Goal: Information Seeking & Learning: Learn about a topic

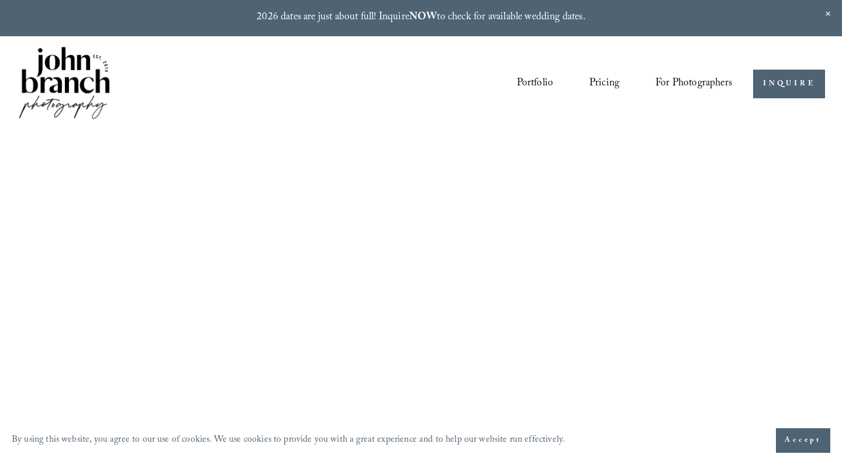
scroll to position [4, 0]
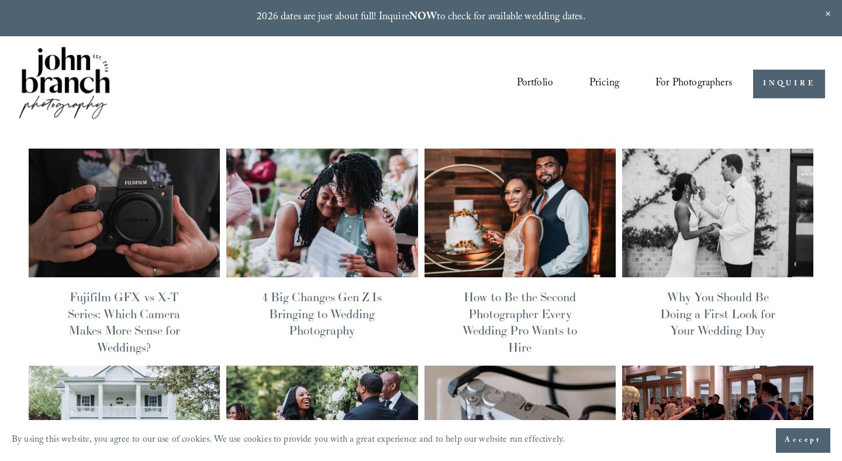
click at [122, 326] on link "Fujifilm GFX vs X-T Series: Which Camera Makes More Sense for Weddings?" at bounding box center [124, 322] width 112 height 66
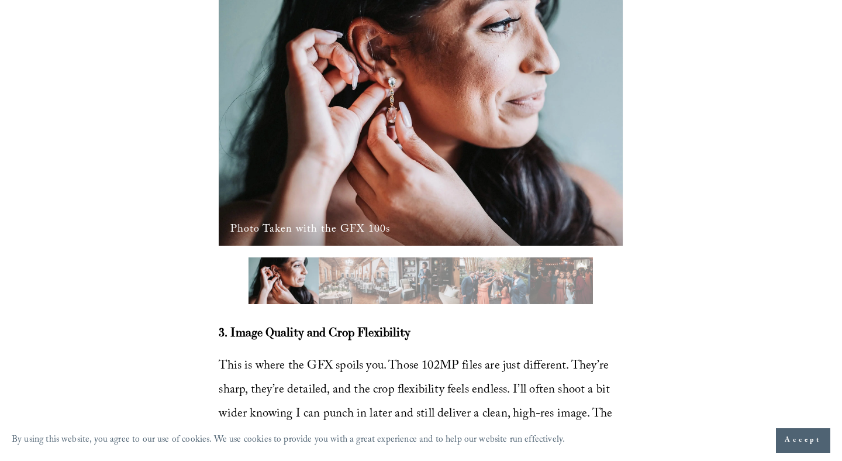
scroll to position [2561, 0]
click at [347, 305] on img "Slide 2" at bounding box center [354, 281] width 70 height 47
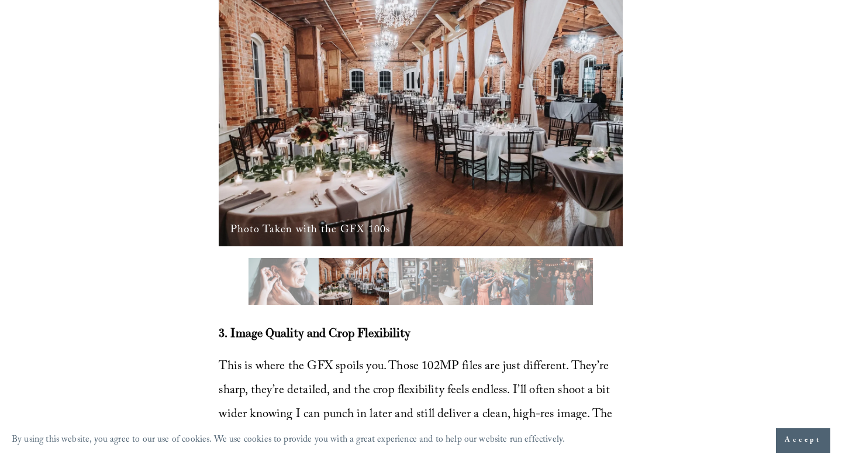
click at [446, 305] on img "Slide 3" at bounding box center [424, 281] width 71 height 47
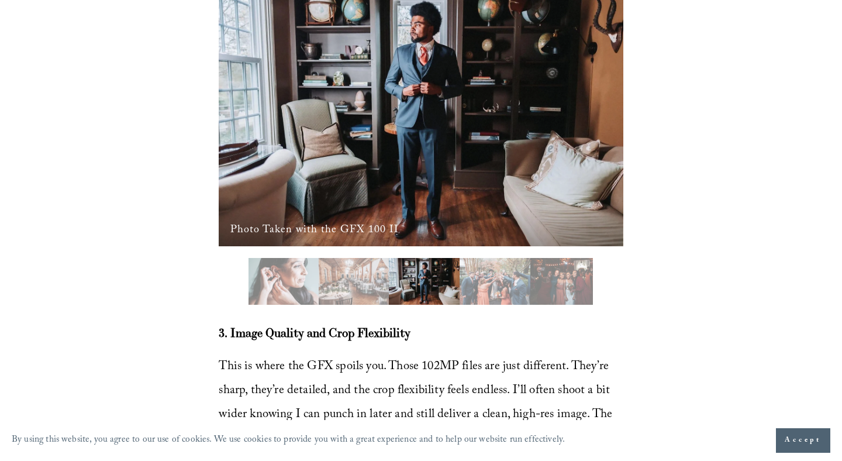
click at [512, 305] on img "Slide 4" at bounding box center [495, 281] width 71 height 47
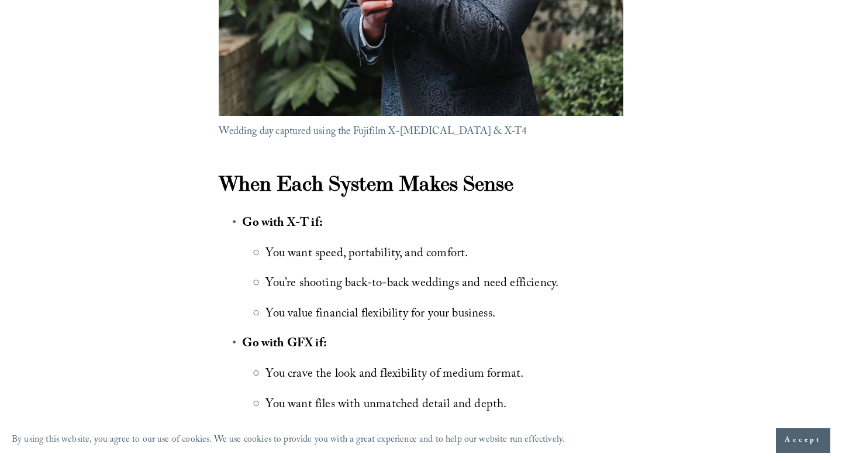
scroll to position [3574, 0]
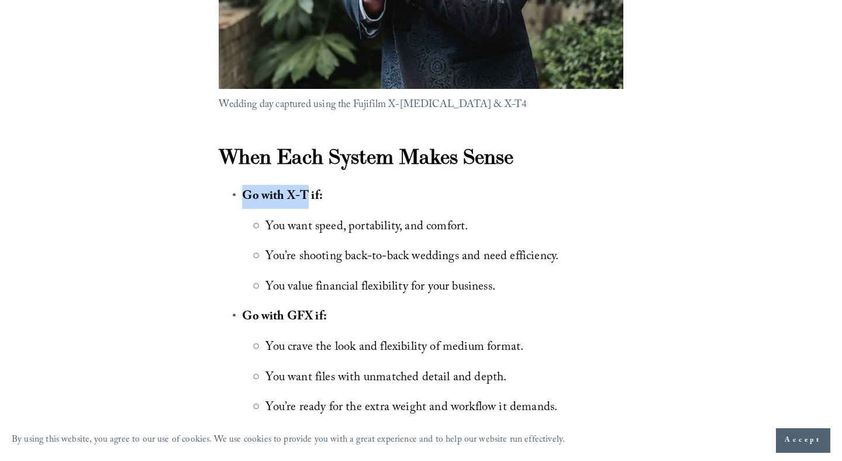
drag, startPoint x: 244, startPoint y: 241, endPoint x: 310, endPoint y: 246, distance: 66.9
click at [310, 207] on strong "Go with X-T if:" at bounding box center [282, 196] width 81 height 20
click at [314, 229] on div "When Each System Makes Sense Go with X-T if: You want speed, portability, and c…" at bounding box center [421, 445] width 404 height 605
drag, startPoint x: 244, startPoint y: 242, endPoint x: 308, endPoint y: 242, distance: 63.7
click at [308, 207] on strong "Go with X-T if:" at bounding box center [282, 196] width 81 height 20
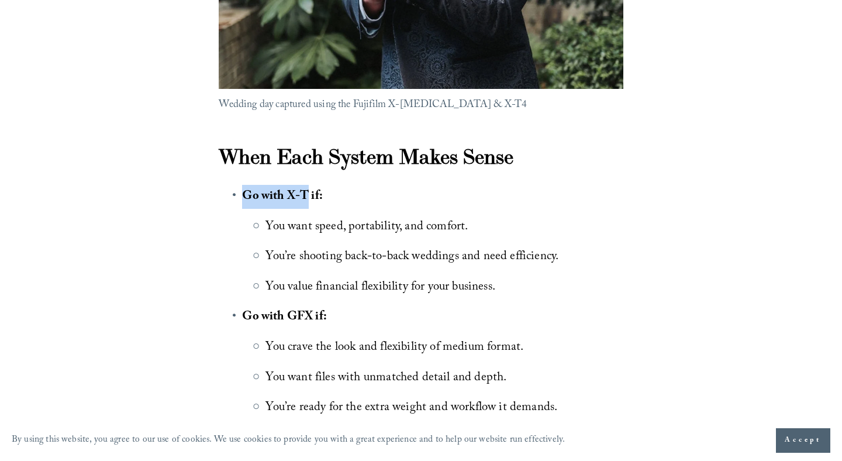
click at [252, 224] on div "When Each System Makes Sense Go with X-T if: You want speed, portability, and c…" at bounding box center [421, 445] width 404 height 605
drag, startPoint x: 243, startPoint y: 241, endPoint x: 308, endPoint y: 237, distance: 65.0
click at [308, 207] on strong "Go with X-T if:" at bounding box center [282, 196] width 81 height 20
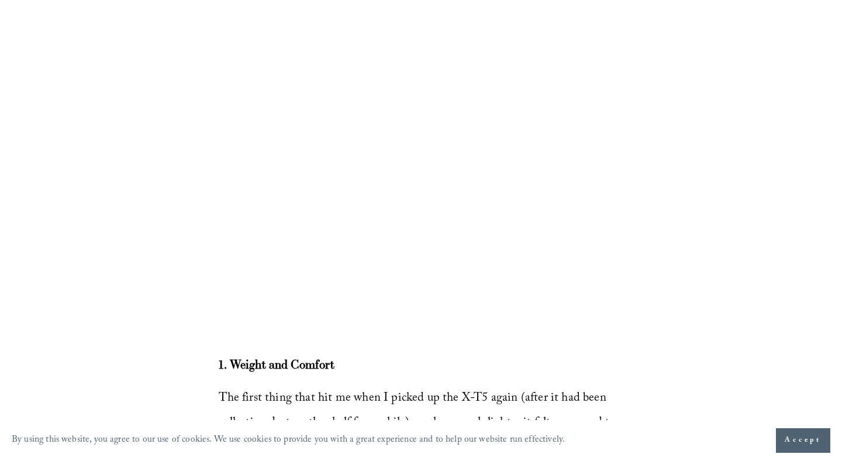
scroll to position [1570, 0]
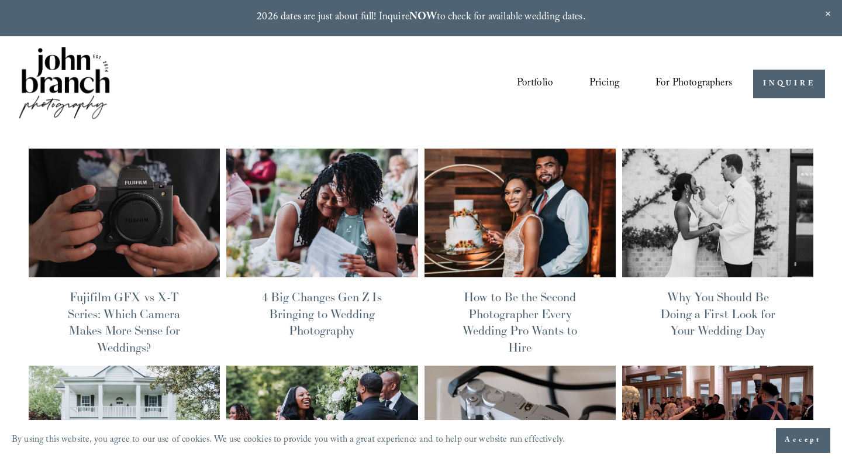
click at [498, 301] on link "How to Be the Second Photographer Every Wedding Pro Wants to Hire" at bounding box center [519, 322] width 115 height 66
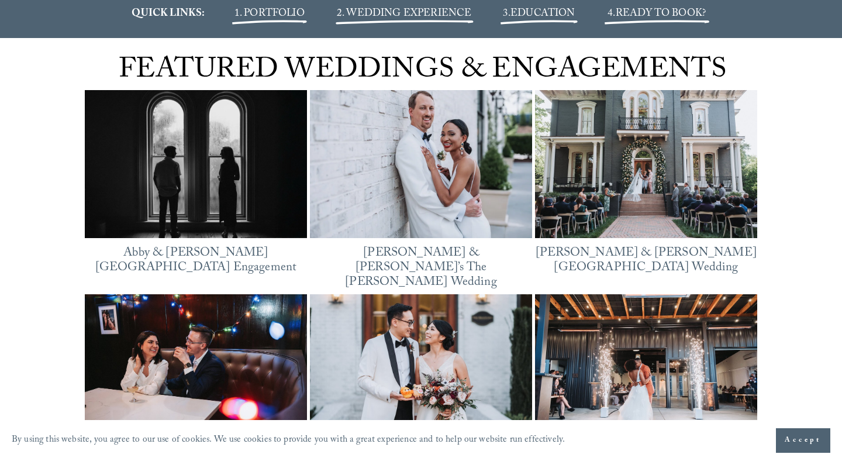
scroll to position [1496, 0]
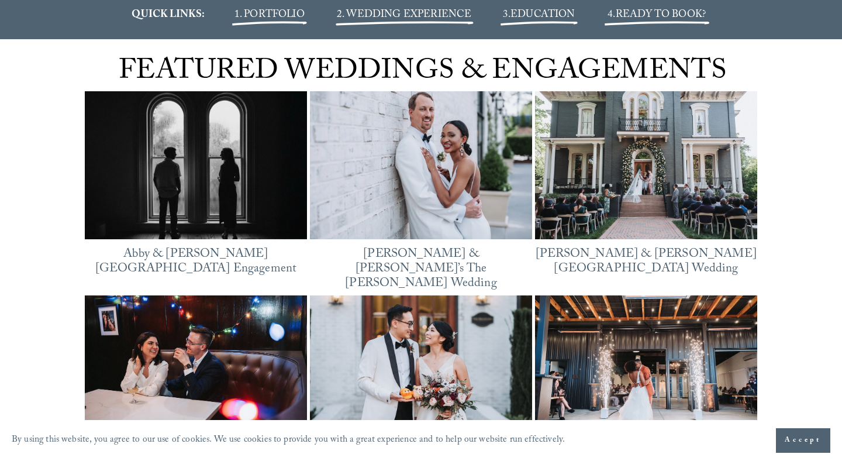
click at [223, 223] on img at bounding box center [196, 165] width 222 height 167
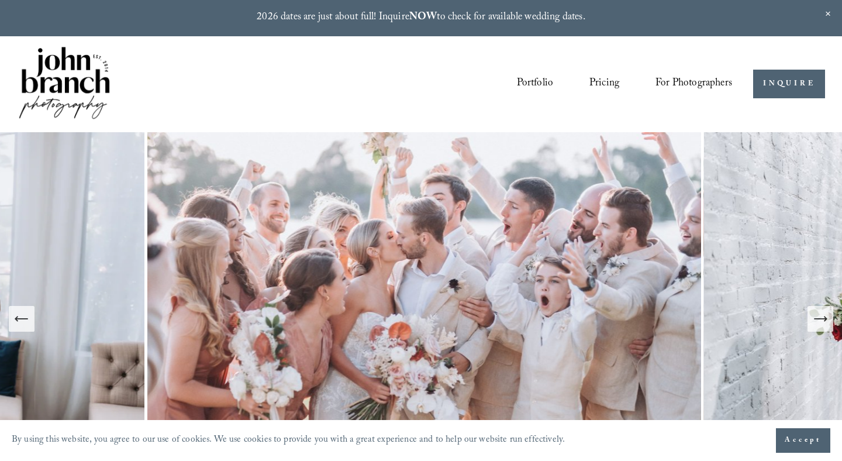
click at [514, 84] on div "Portfolio Pricing For Photographers Presets Education Courses Blog" at bounding box center [432, 84] width 599 height 22
click at [524, 82] on link "Portfolio" at bounding box center [535, 84] width 37 height 22
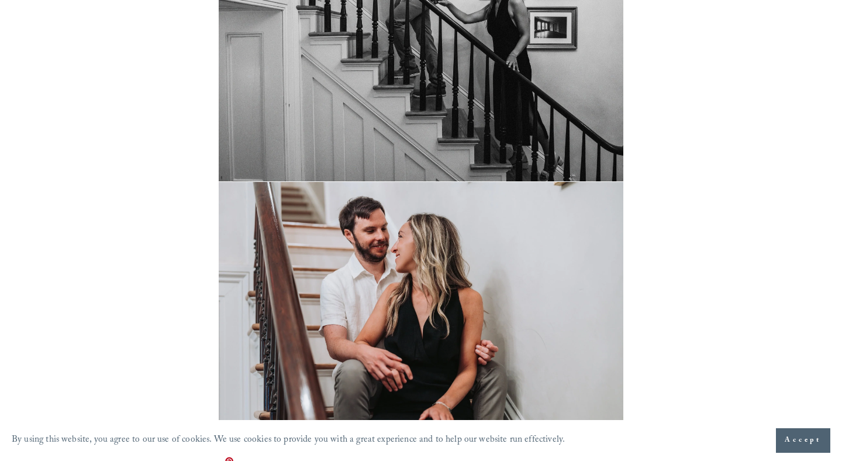
scroll to position [3483, 0]
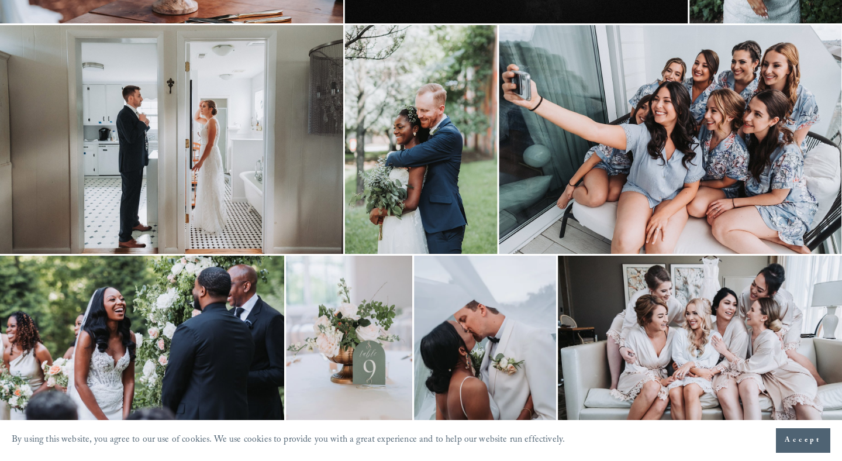
scroll to position [245, 0]
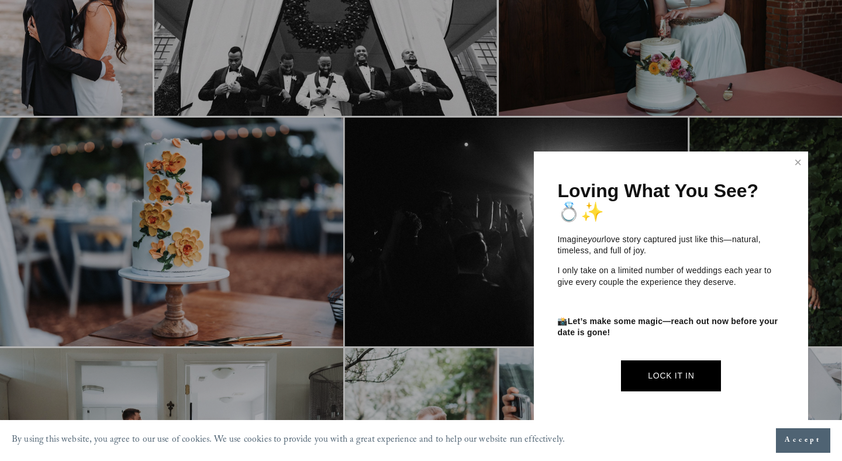
click at [789, 174] on div "Loving What You See? 💍✨ Imagine your love story captured just like this—natural…" at bounding box center [671, 288] width 274 height 275
click at [797, 165] on link "Close" at bounding box center [798, 162] width 18 height 19
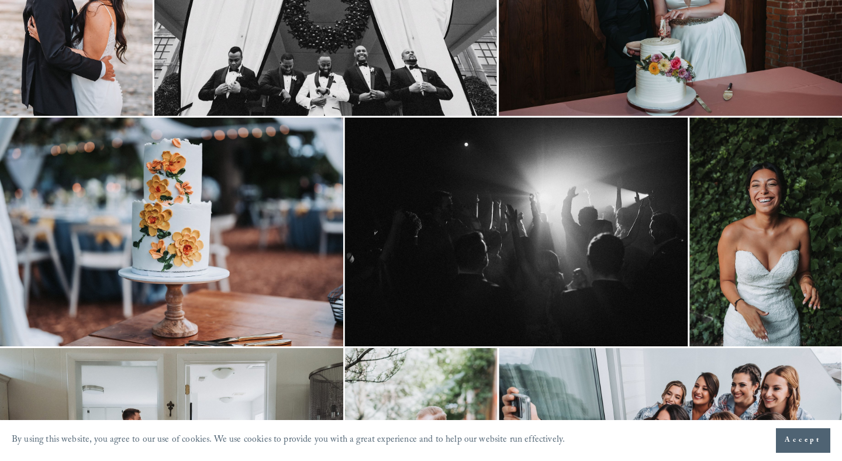
scroll to position [0, 0]
